Goal: Navigation & Orientation: Find specific page/section

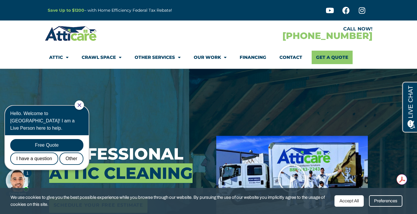
click at [81, 102] on div at bounding box center [79, 104] width 9 height 9
click at [81, 104] on icon "Close Chat" at bounding box center [80, 105] width 4 height 4
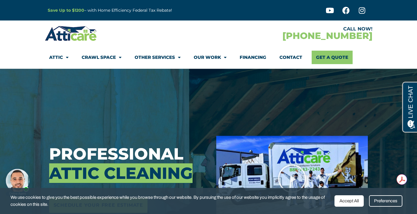
click at [353, 200] on div "Accept All" at bounding box center [349, 200] width 29 height 11
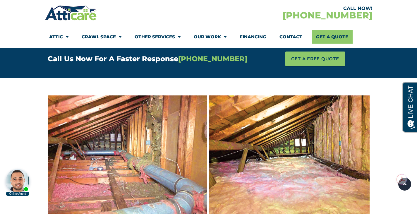
scroll to position [381, 0]
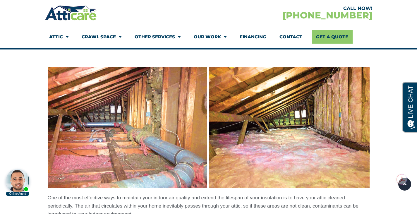
click at [172, 118] on img at bounding box center [209, 127] width 322 height 121
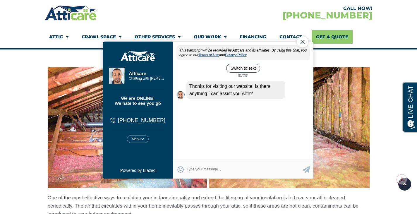
click at [299, 41] on div "Close Chat" at bounding box center [302, 41] width 11 height 11
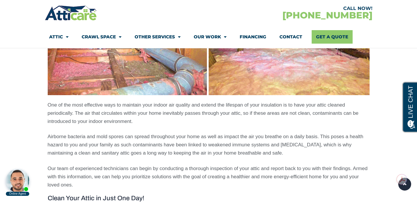
scroll to position [498, 0]
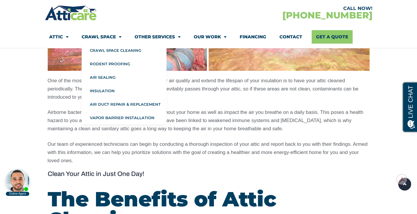
click at [69, 37] on li "Attic Attic Cleaning Rodent Proofing Air Sealing Insulation Whole House Fan Air…" at bounding box center [62, 36] width 26 height 13
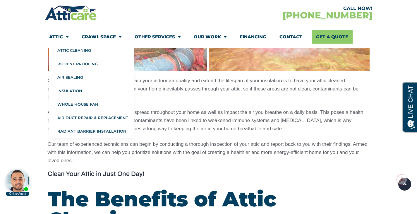
click at [66, 37] on span "Menu" at bounding box center [66, 37] width 6 height 10
